Goal: Book appointment/travel/reservation

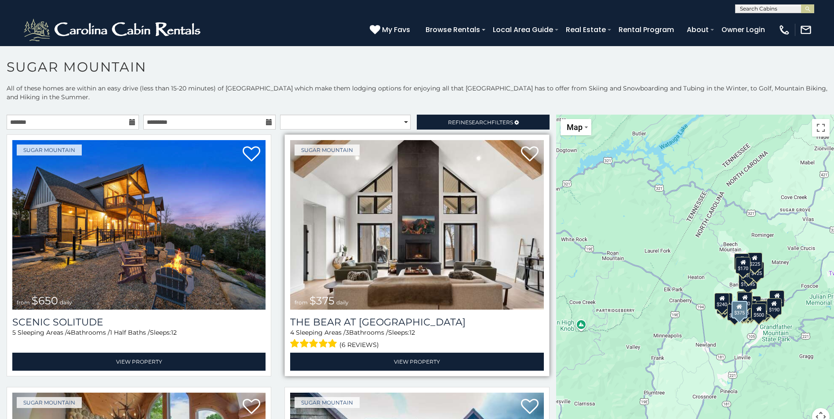
click at [443, 212] on img at bounding box center [416, 225] width 253 height 170
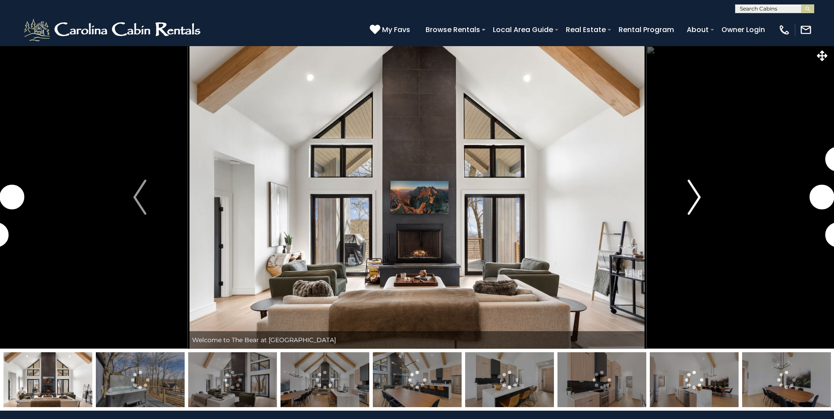
click at [700, 193] on img "Next" at bounding box center [693, 197] width 13 height 35
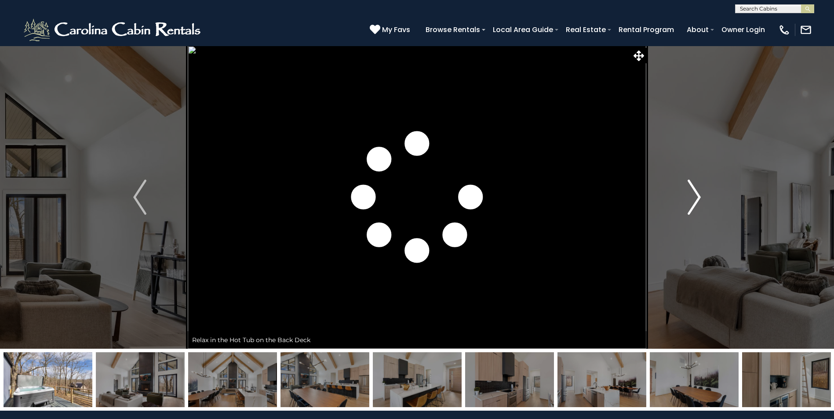
click at [696, 196] on img "Next" at bounding box center [693, 197] width 13 height 35
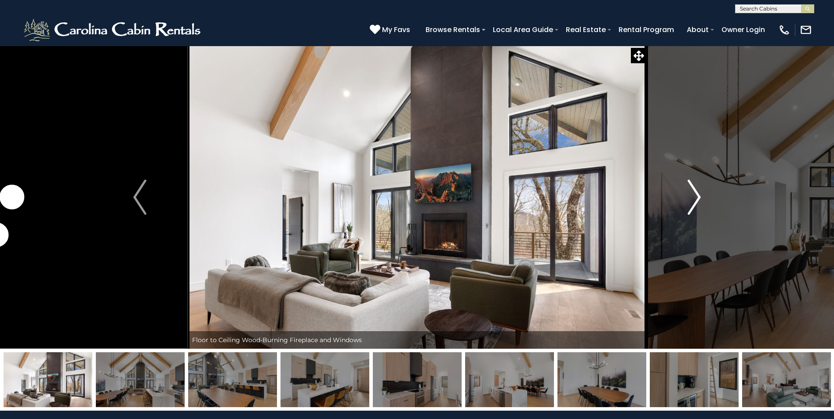
click at [696, 196] on img "Next" at bounding box center [693, 197] width 13 height 35
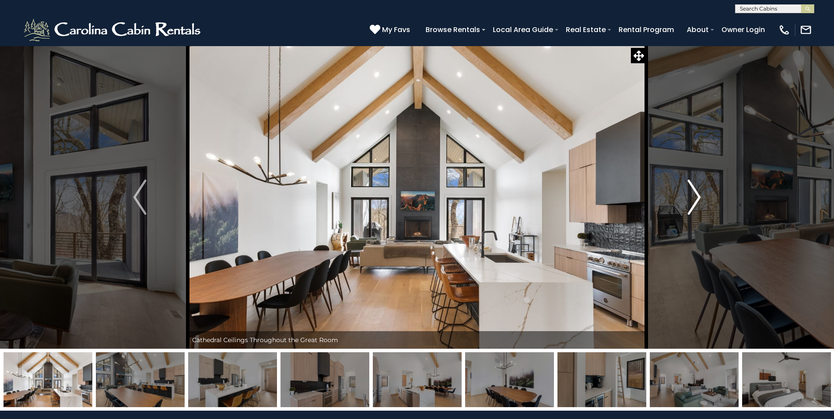
click at [696, 196] on img "Next" at bounding box center [693, 197] width 13 height 35
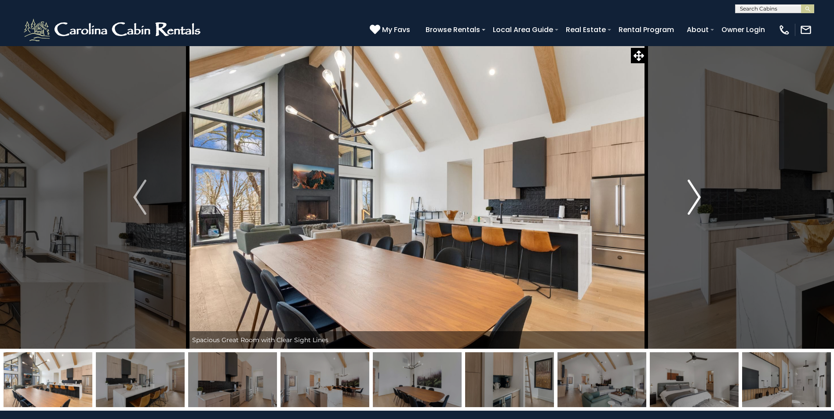
click at [696, 199] on img "Next" at bounding box center [693, 197] width 13 height 35
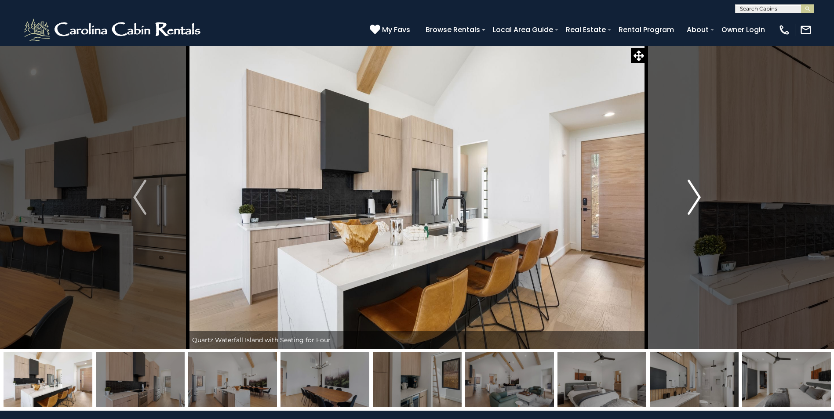
click at [696, 199] on img "Next" at bounding box center [693, 197] width 13 height 35
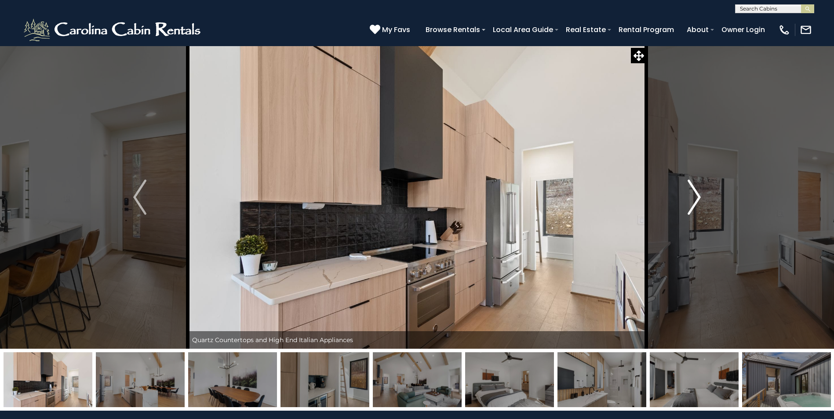
click at [696, 199] on img "Next" at bounding box center [693, 197] width 13 height 35
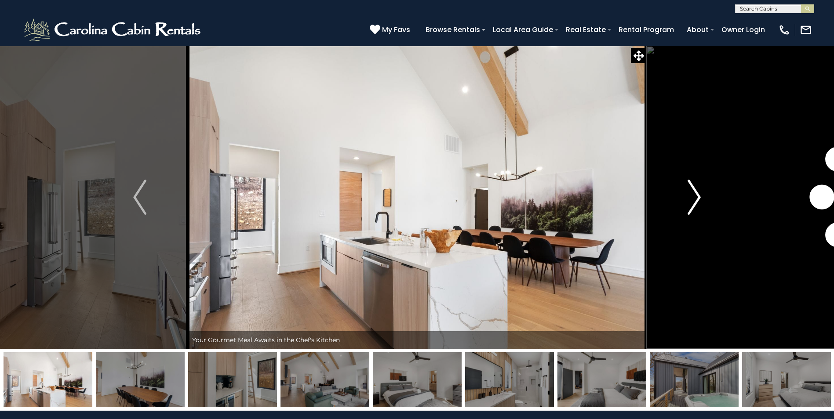
click at [696, 199] on img "Next" at bounding box center [693, 197] width 13 height 35
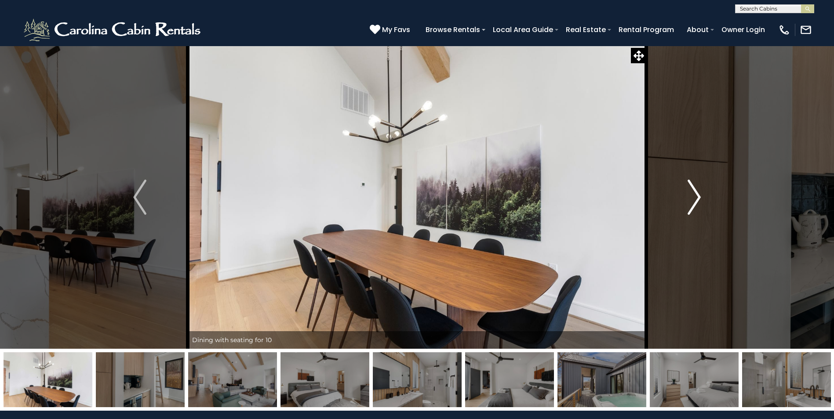
click at [696, 199] on img "Next" at bounding box center [693, 197] width 13 height 35
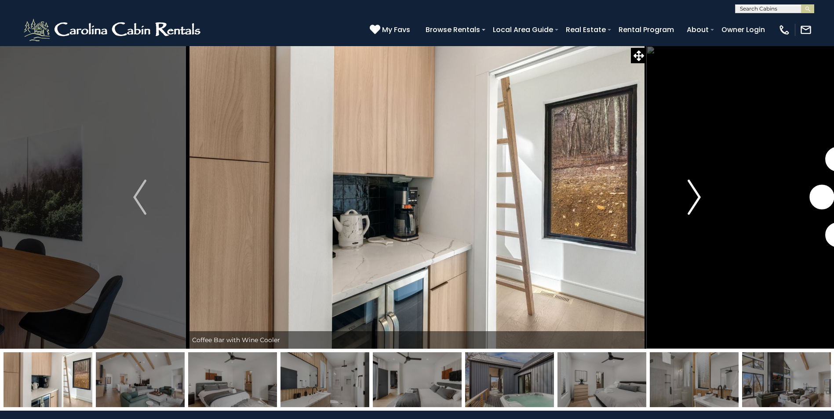
click at [696, 199] on img "Next" at bounding box center [693, 197] width 13 height 35
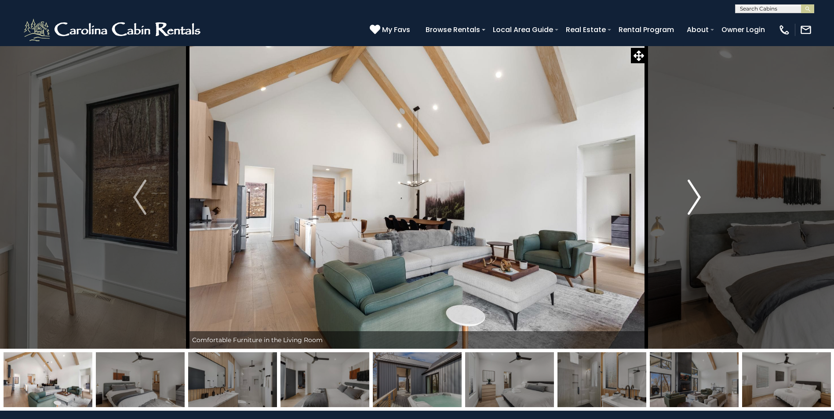
click at [696, 199] on img "Next" at bounding box center [693, 197] width 13 height 35
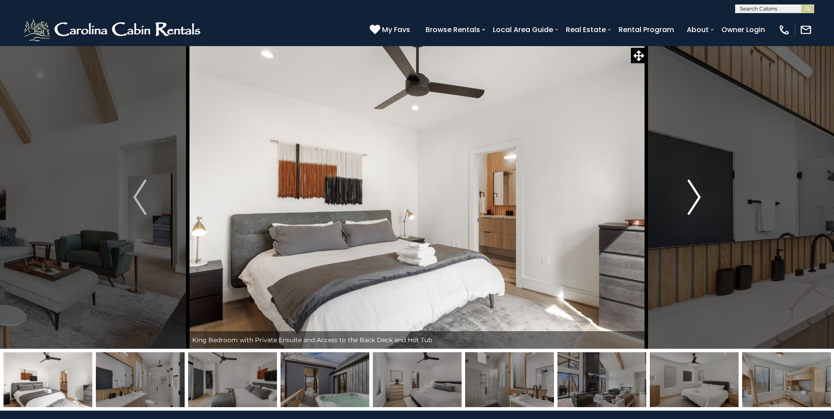
click at [696, 199] on img "Next" at bounding box center [693, 197] width 13 height 35
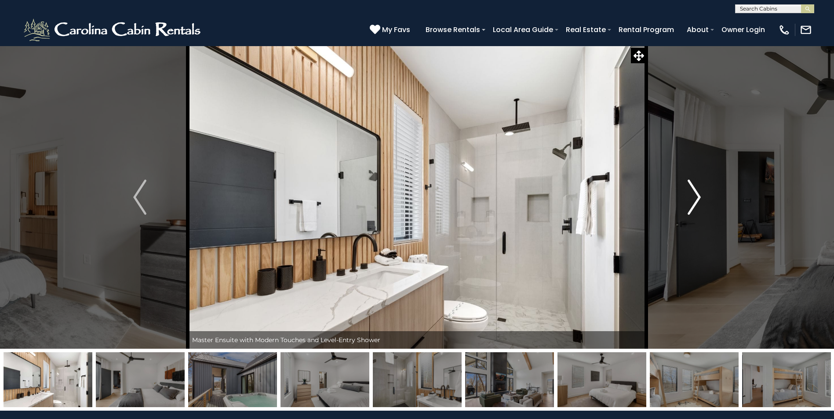
click at [696, 199] on img "Next" at bounding box center [693, 197] width 13 height 35
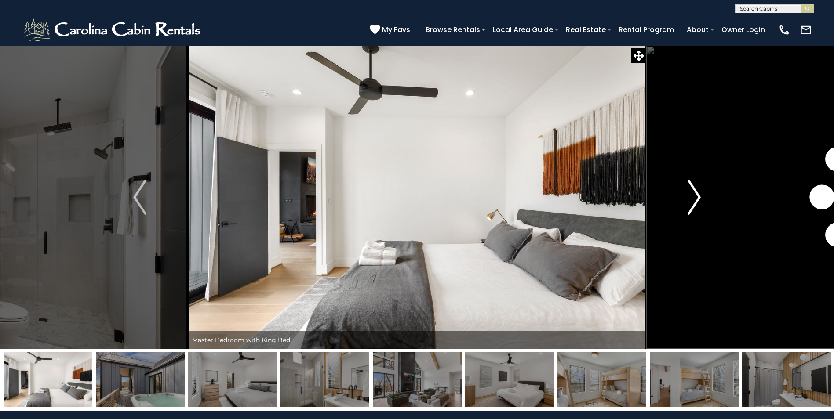
click at [697, 199] on img "Next" at bounding box center [693, 197] width 13 height 35
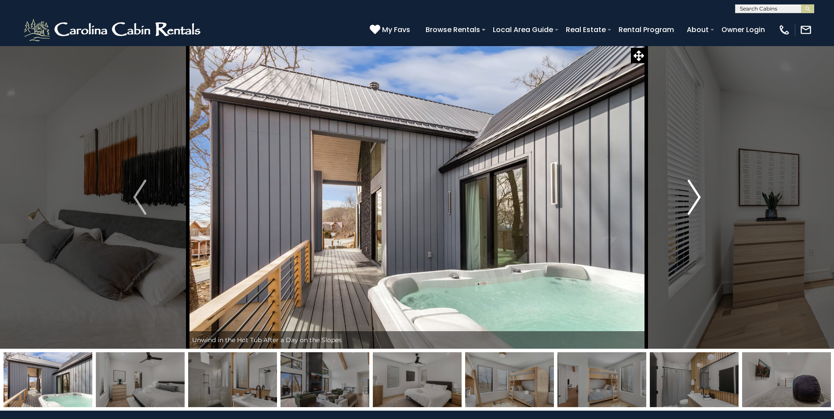
click at [697, 198] on img "Next" at bounding box center [693, 197] width 13 height 35
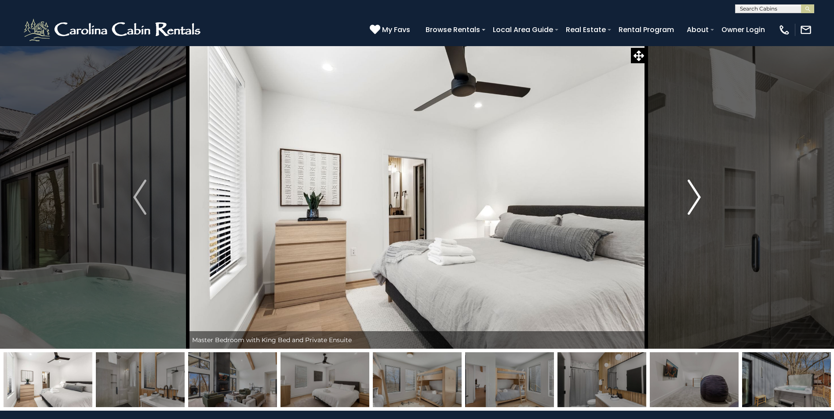
click at [697, 198] on img "Next" at bounding box center [693, 197] width 13 height 35
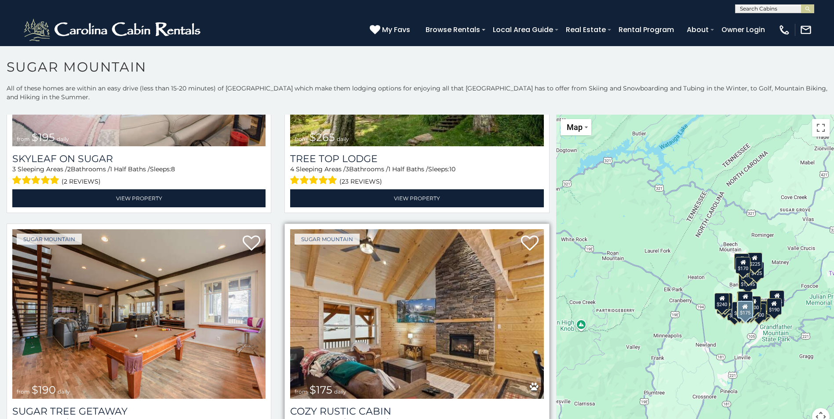
scroll to position [879, 0]
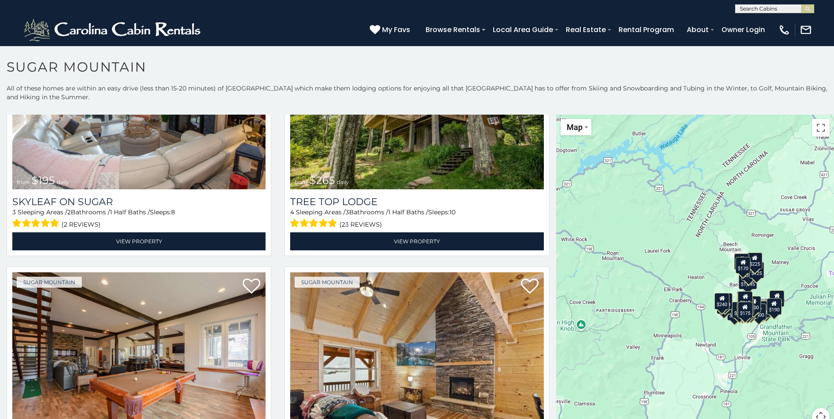
click at [723, 345] on div "$650 $375 $350 $350 $200 $375 $195 $265 $190 $175 $155 $290 $175 $345 $1,095 $1…" at bounding box center [695, 276] width 278 height 322
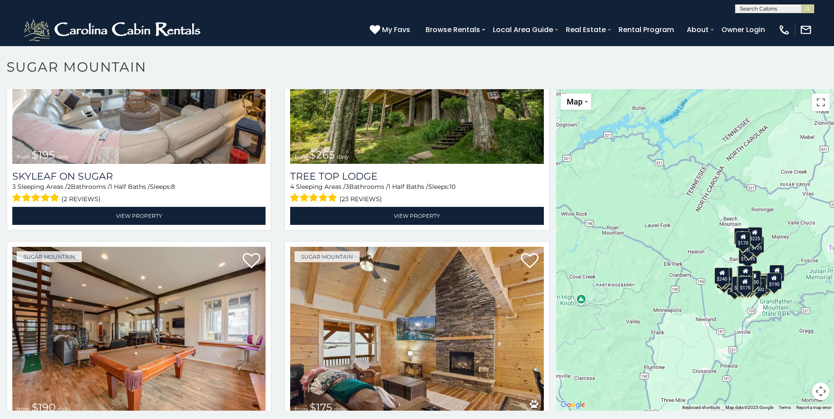
click at [821, 392] on button "Map camera controls" at bounding box center [821, 392] width 18 height 18
click at [794, 365] on button "Move right" at bounding box center [799, 370] width 18 height 18
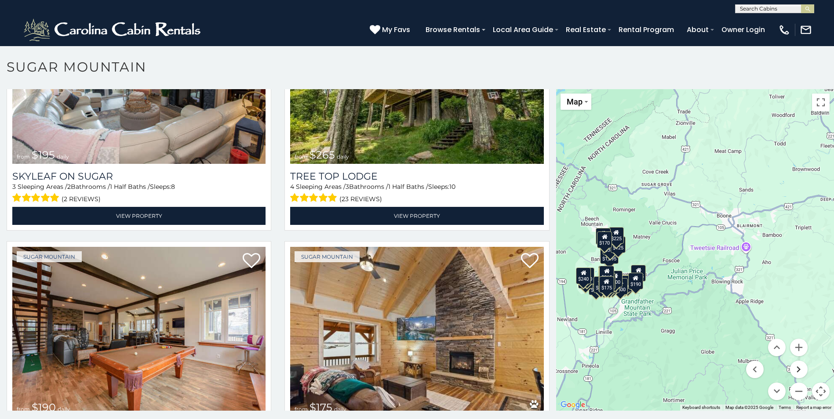
click at [794, 365] on button "Move right" at bounding box center [799, 370] width 18 height 18
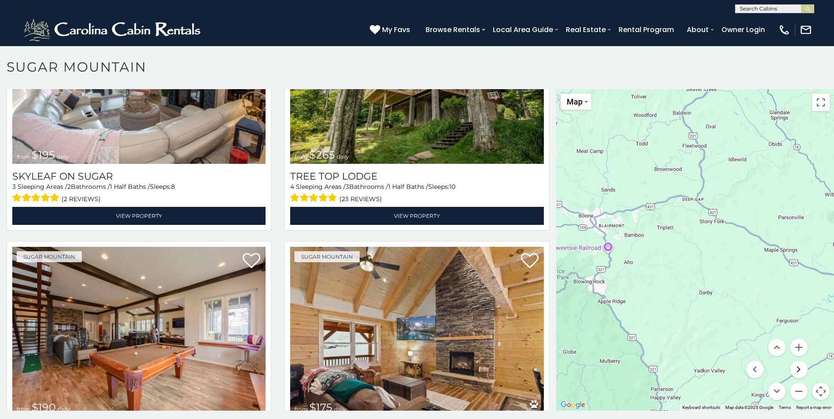
click at [794, 365] on button "Move right" at bounding box center [799, 370] width 18 height 18
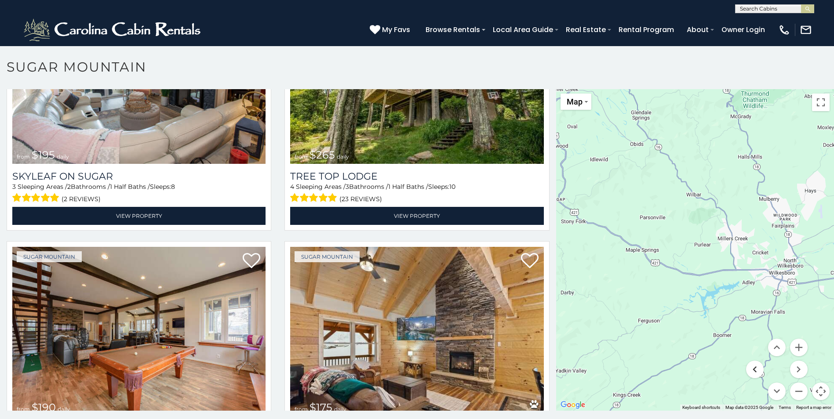
click at [750, 371] on button "Move left" at bounding box center [755, 370] width 18 height 18
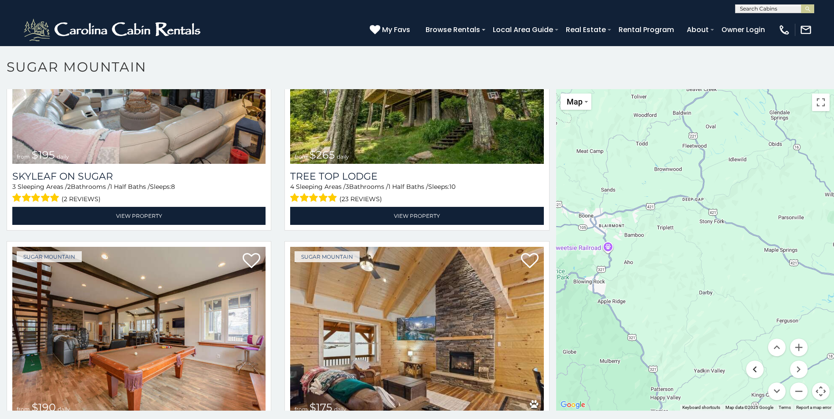
click at [750, 371] on button "Move left" at bounding box center [755, 370] width 18 height 18
